Goal: Use online tool/utility: Use online tool/utility

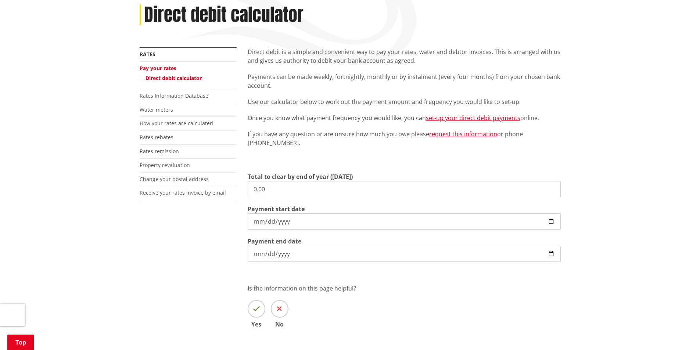
scroll to position [110, 0]
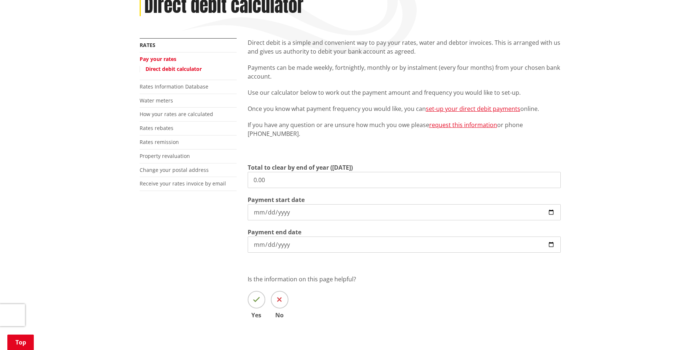
click at [292, 179] on input "0.00" at bounding box center [404, 180] width 313 height 16
drag, startPoint x: 279, startPoint y: 182, endPoint x: 214, endPoint y: 171, distance: 66.0
click at [222, 173] on div "More from this section Rates Pay your rates Direct debit calculator Rates Infor…" at bounding box center [350, 189] width 432 height 302
type input "1,298.07"
click at [311, 211] on input "[DATE]" at bounding box center [404, 212] width 313 height 16
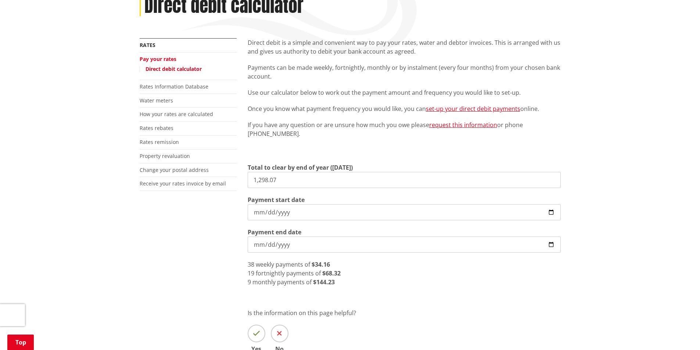
drag, startPoint x: 548, startPoint y: 206, endPoint x: 554, endPoint y: 211, distance: 7.3
click at [551, 208] on input "[DATE]" at bounding box center [404, 212] width 313 height 16
click at [555, 211] on input "[DATE]" at bounding box center [404, 212] width 313 height 16
click at [539, 211] on input "[DATE]" at bounding box center [404, 212] width 313 height 16
type input "[DATE]"
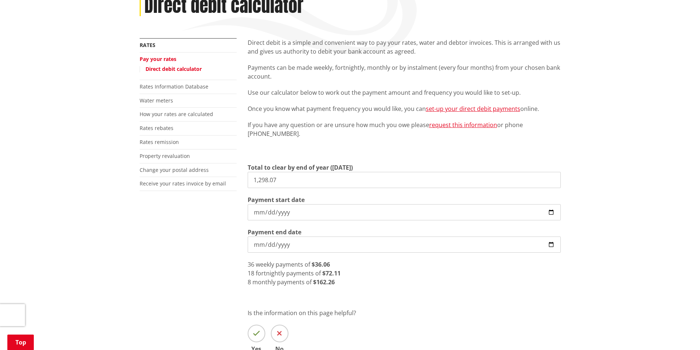
drag, startPoint x: 339, startPoint y: 256, endPoint x: 376, endPoint y: 270, distance: 39.0
click at [342, 257] on div "Total to clear by end of year (30 June) 1,298.07 Payment start date 2025-10-23 …" at bounding box center [404, 224] width 313 height 123
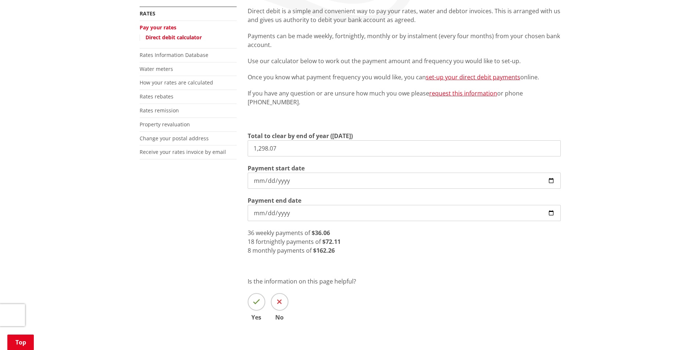
scroll to position [147, 0]
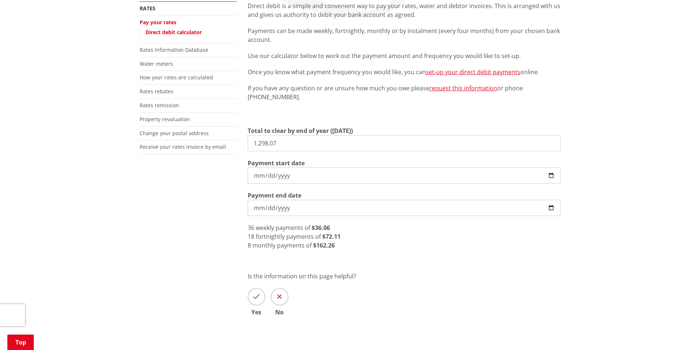
click at [294, 143] on input "1,298.07" at bounding box center [404, 143] width 313 height 16
drag, startPoint x: 297, startPoint y: 144, endPoint x: 244, endPoint y: 143, distance: 53.3
click at [244, 143] on div "Direct debit is a simple and convenient way to pay your rates, water and debtor…" at bounding box center [404, 169] width 324 height 336
click at [419, 259] on div "Direct debit is a simple and convenient way to pay your rates, water and debtor…" at bounding box center [404, 169] width 324 height 336
click at [520, 261] on div "Direct debit is a simple and convenient way to pay your rates, water and debtor…" at bounding box center [404, 169] width 324 height 336
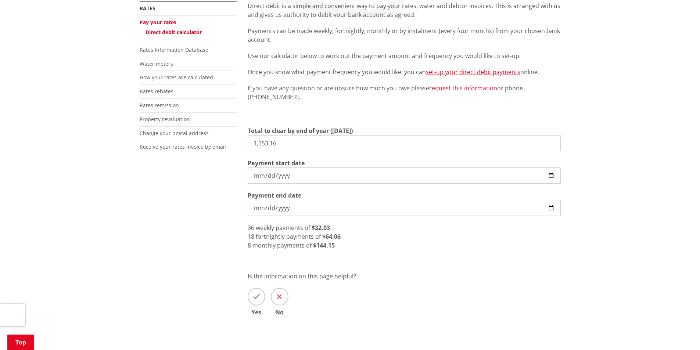
drag, startPoint x: 286, startPoint y: 145, endPoint x: 241, endPoint y: 138, distance: 45.7
click at [244, 140] on div "Direct debit is a simple and convenient way to pay your rates, water and debtor…" at bounding box center [404, 169] width 324 height 336
drag, startPoint x: 286, startPoint y: 143, endPoint x: 237, endPoint y: 138, distance: 49.1
click at [241, 138] on div "More from this section Rates Pay your rates Direct debit calculator Rates Infor…" at bounding box center [350, 169] width 432 height 336
click at [288, 137] on input "1,298.07" at bounding box center [404, 143] width 313 height 16
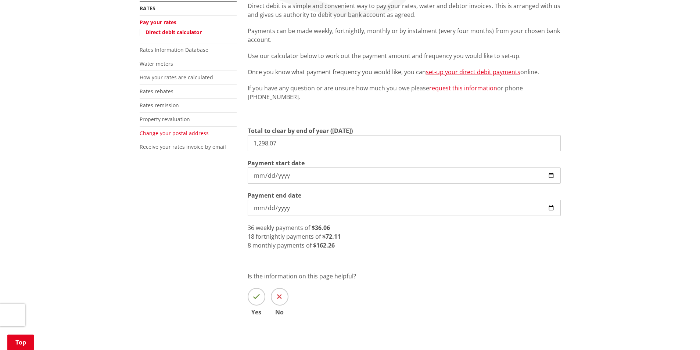
drag, startPoint x: 291, startPoint y: 144, endPoint x: 206, endPoint y: 135, distance: 85.7
click at [217, 137] on div "More from this section Rates Pay your rates Direct debit calculator Rates Infor…" at bounding box center [350, 169] width 432 height 336
type input "3,459.50"
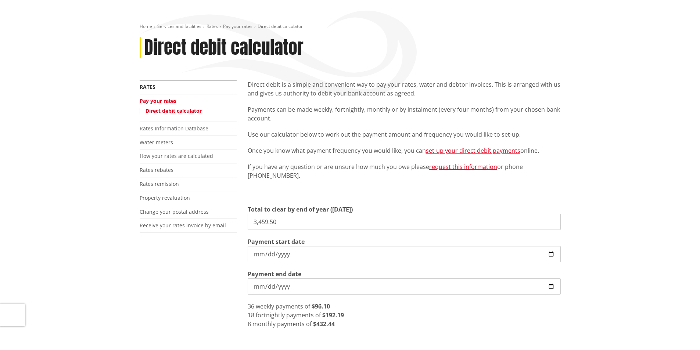
scroll to position [73, 0]
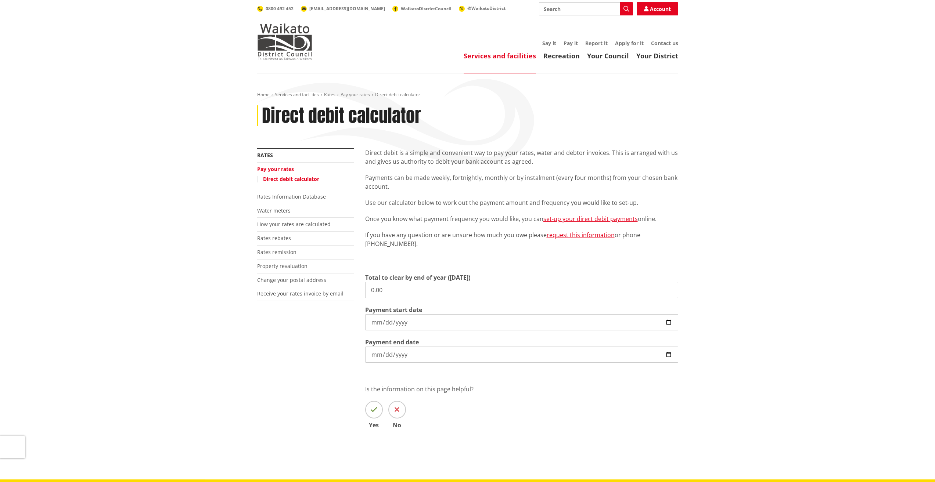
click at [409, 293] on input "0.00" at bounding box center [521, 290] width 313 height 16
drag, startPoint x: 388, startPoint y: 292, endPoint x: 351, endPoint y: 293, distance: 37.1
click at [353, 292] on div "More from this section Rates Pay your rates Direct debit calculator Rates Infor…" at bounding box center [468, 299] width 432 height 302
type input "7,982.81"
click at [670, 320] on input "[DATE]" at bounding box center [521, 322] width 313 height 16
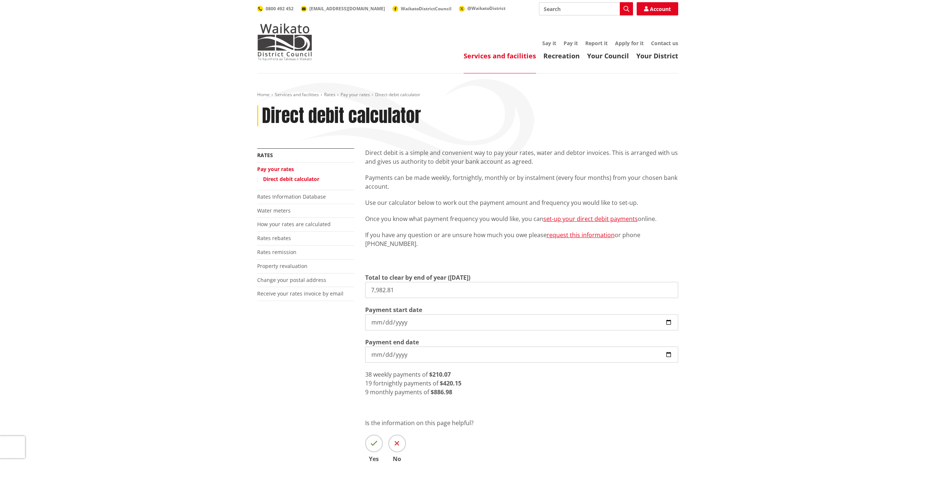
type input "[DATE]"
click at [267, 361] on div "More from this section Rates Pay your rates Direct debit calculator Rates Infor…" at bounding box center [468, 316] width 432 height 336
click at [234, 350] on div "Home Services and facilities Rates Pay your rates Direct debit calculator Direc…" at bounding box center [467, 293] width 935 height 440
click at [145, 202] on div "Home Services and facilities Rates Pay your rates Direct debit calculator Direc…" at bounding box center [467, 293] width 935 height 440
drag, startPoint x: 397, startPoint y: 291, endPoint x: 357, endPoint y: 287, distance: 40.2
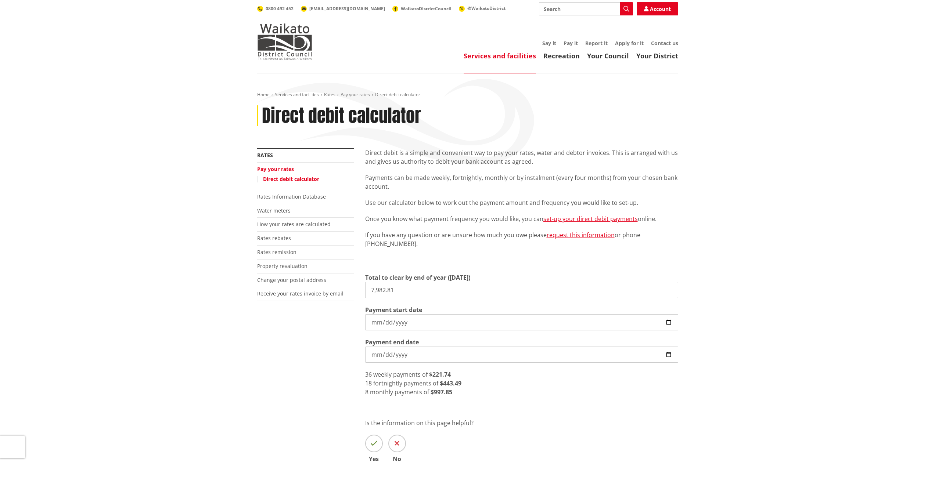
click at [359, 287] on div "More from this section Rates Pay your rates Direct debit calculator Rates Infor…" at bounding box center [468, 316] width 432 height 336
type input "3,459.50"
